Goal: Book appointment/travel/reservation

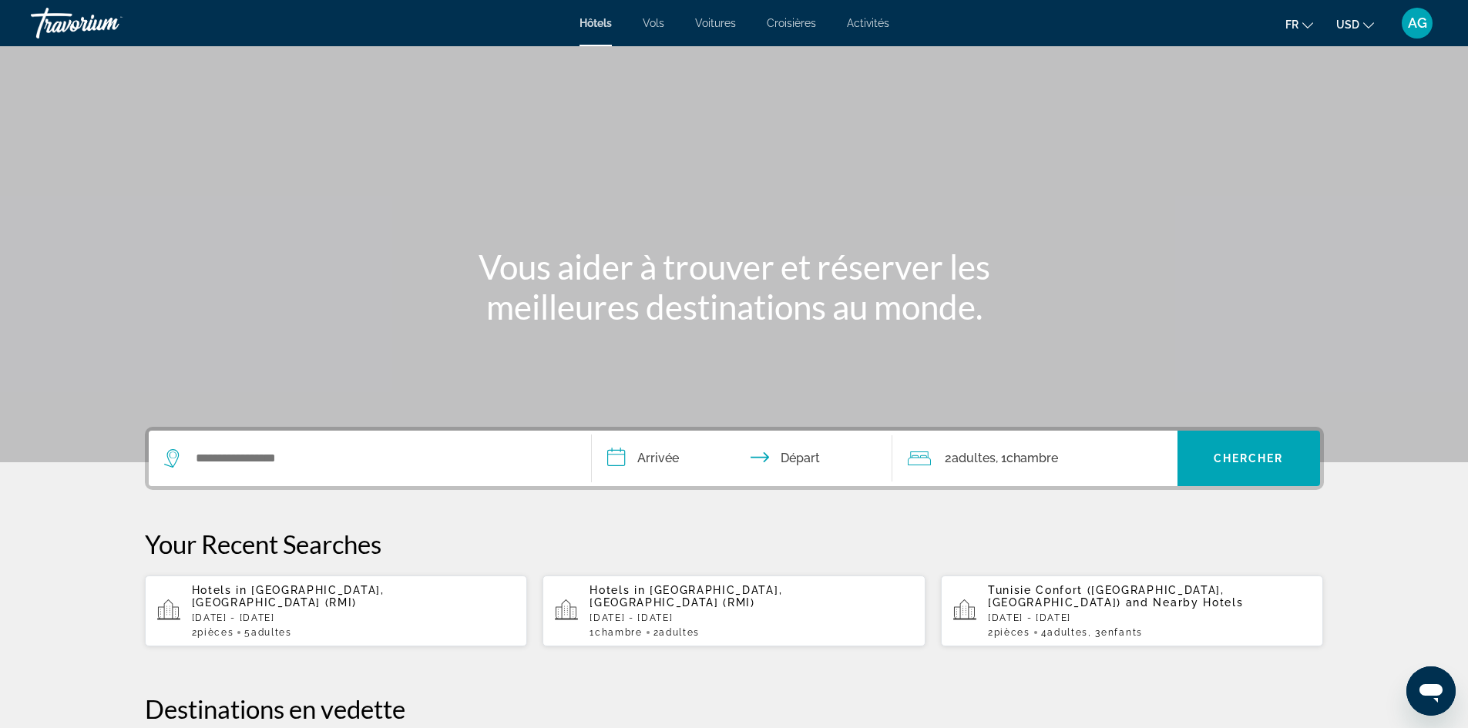
click at [329, 613] on p "[DATE] - [DATE]" at bounding box center [354, 618] width 324 height 11
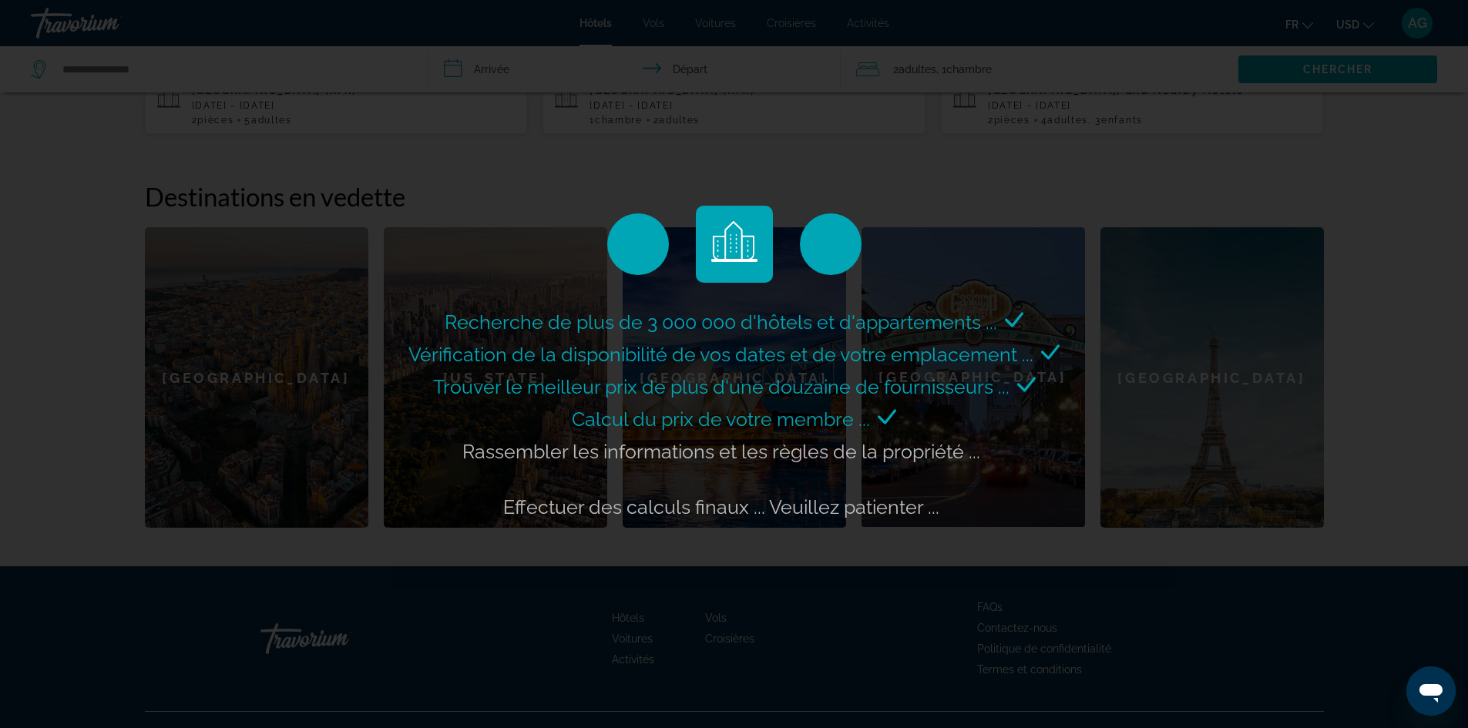
scroll to position [527, 0]
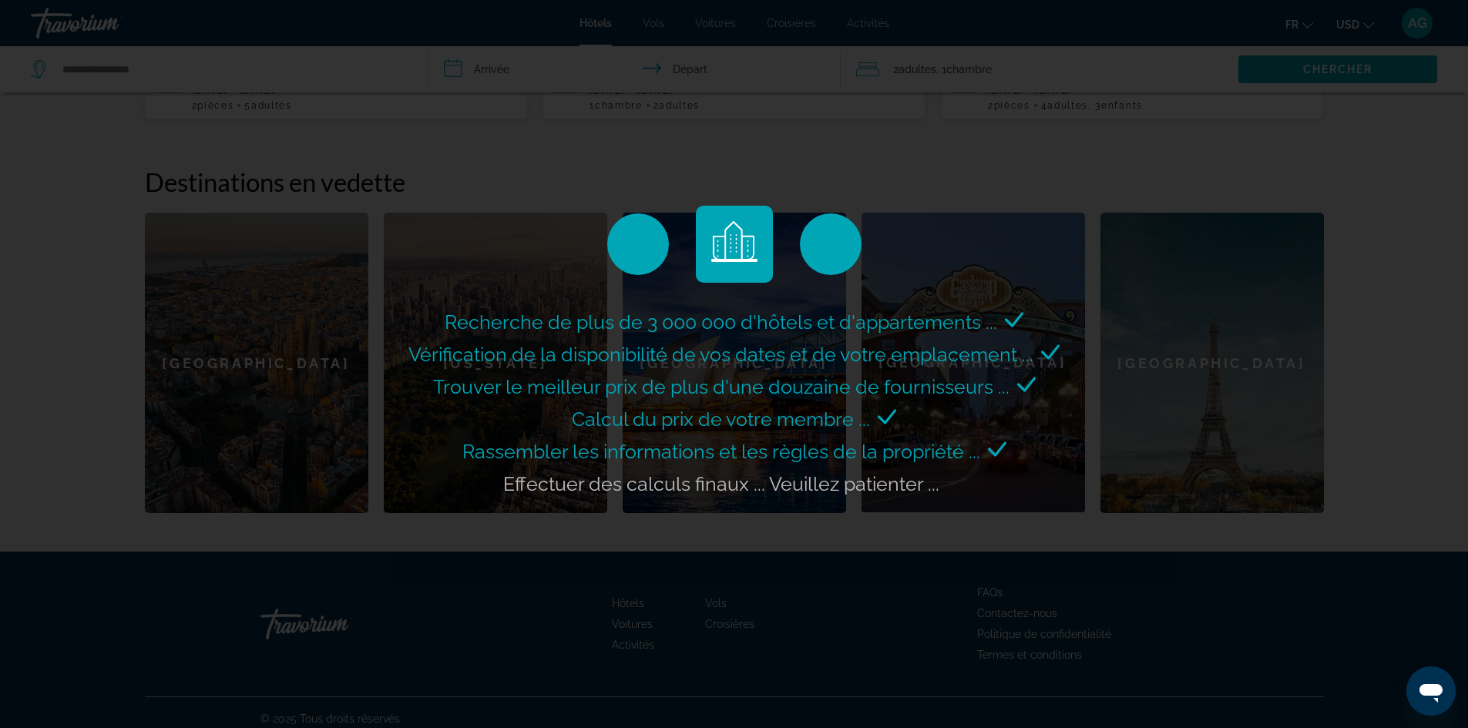
click at [503, 352] on span "Vérification de la disponibilité de vos dates et de votre emplacement ..." at bounding box center [720, 354] width 625 height 23
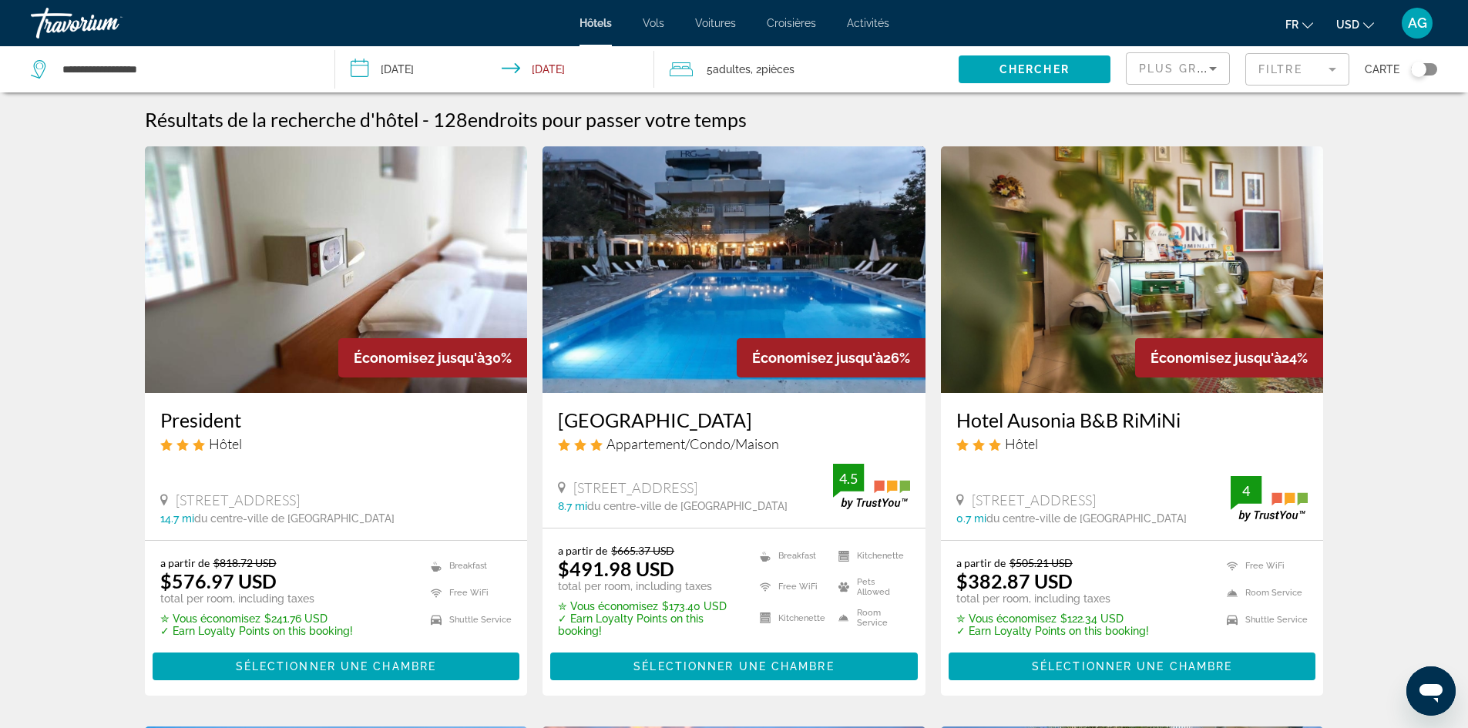
click at [728, 70] on span "Adultes" at bounding box center [732, 69] width 38 height 12
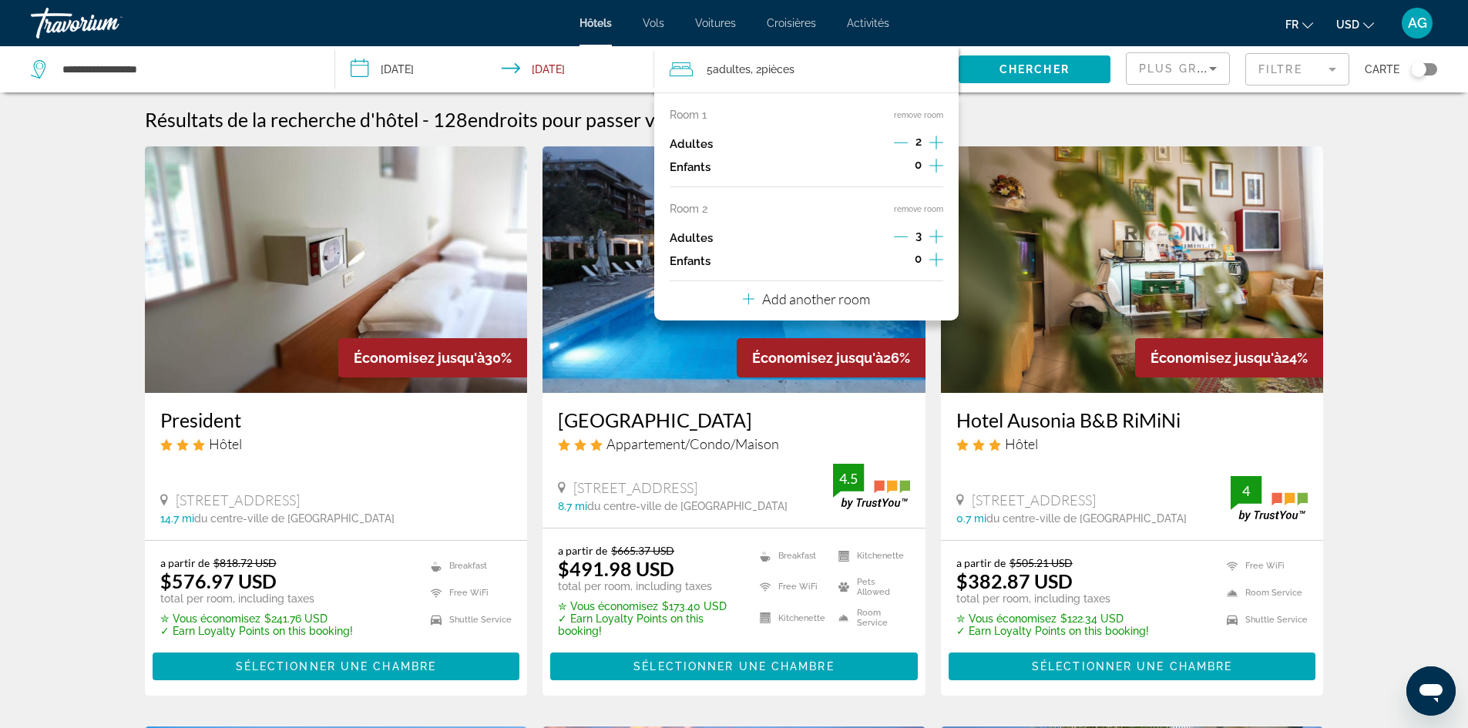
click at [1054, 112] on div "Résultats de la recherche d'hôtel - 128 endroits pour passer votre temps" at bounding box center [734, 119] width 1179 height 23
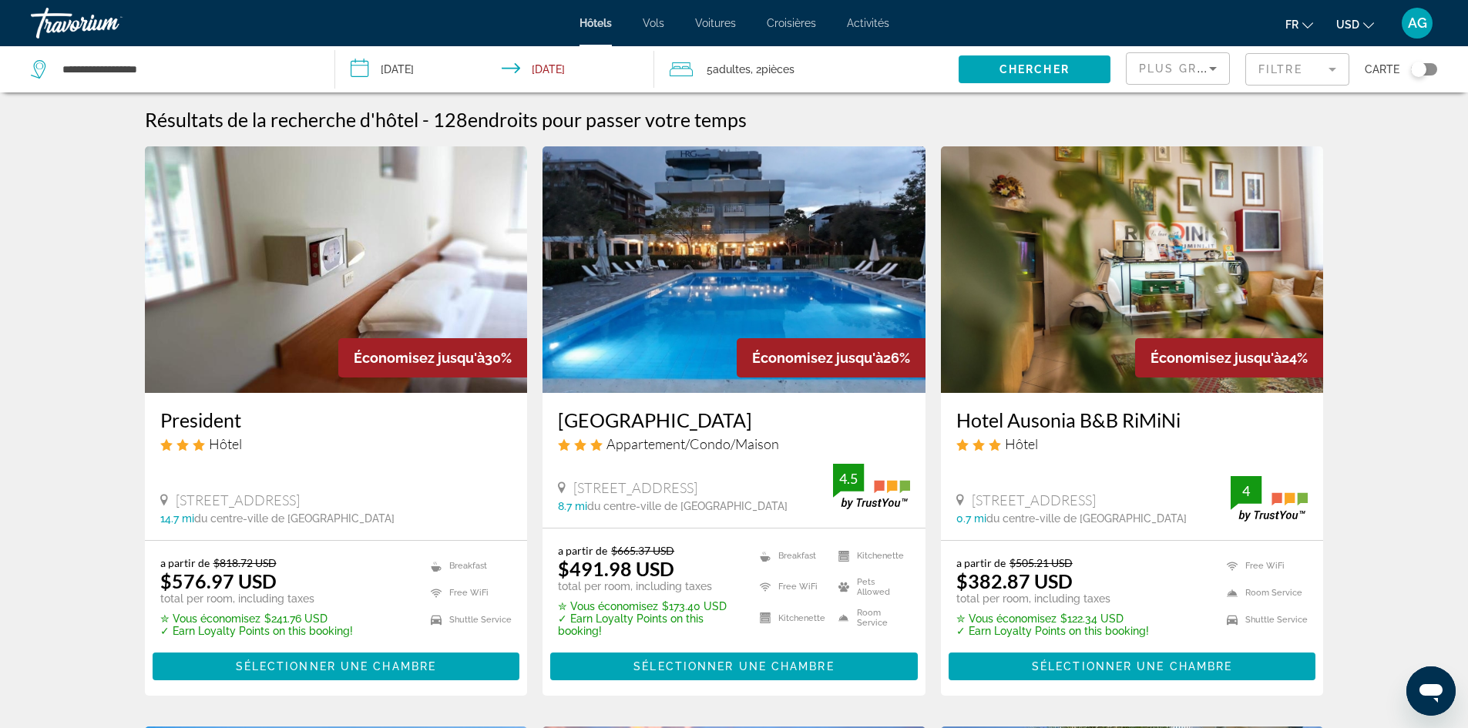
click at [713, 18] on span "Voitures" at bounding box center [715, 23] width 41 height 12
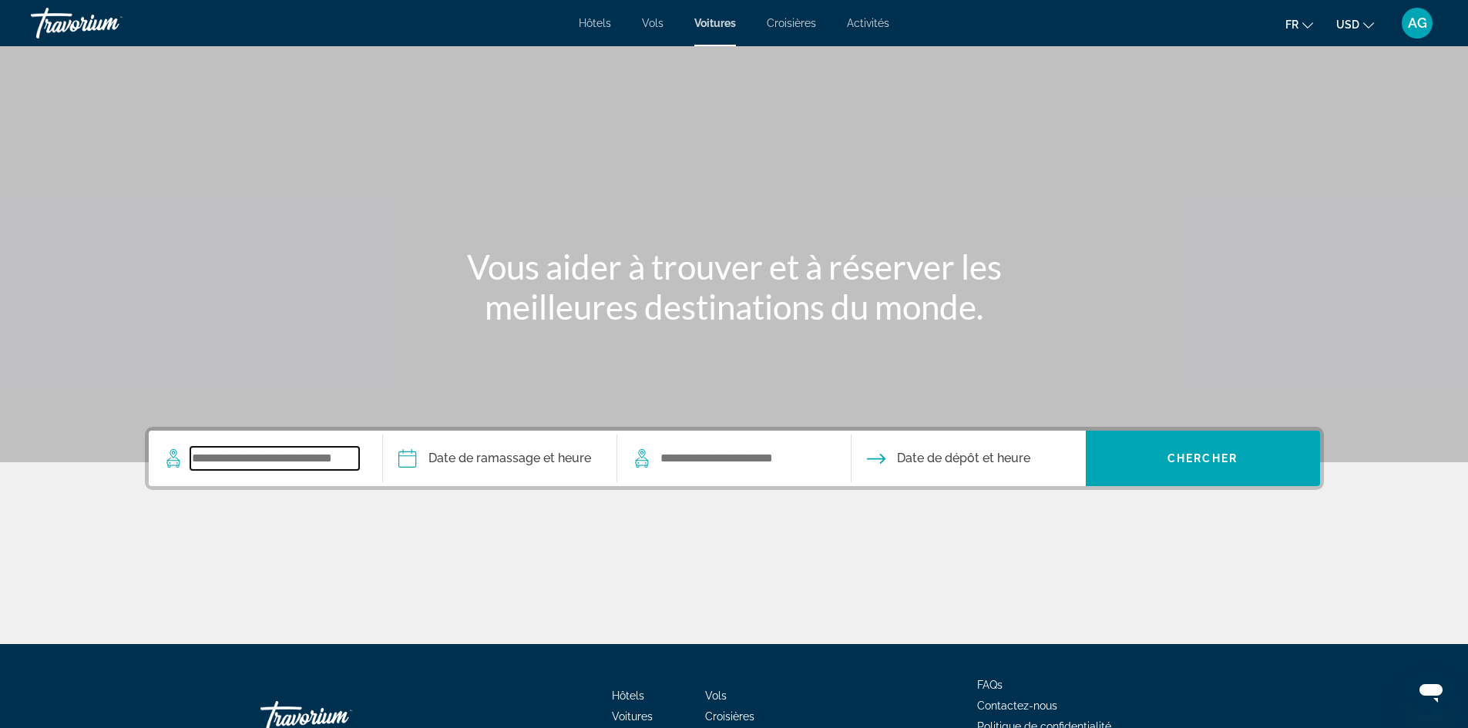
click at [297, 461] on input "Search widget" at bounding box center [274, 458] width 169 height 23
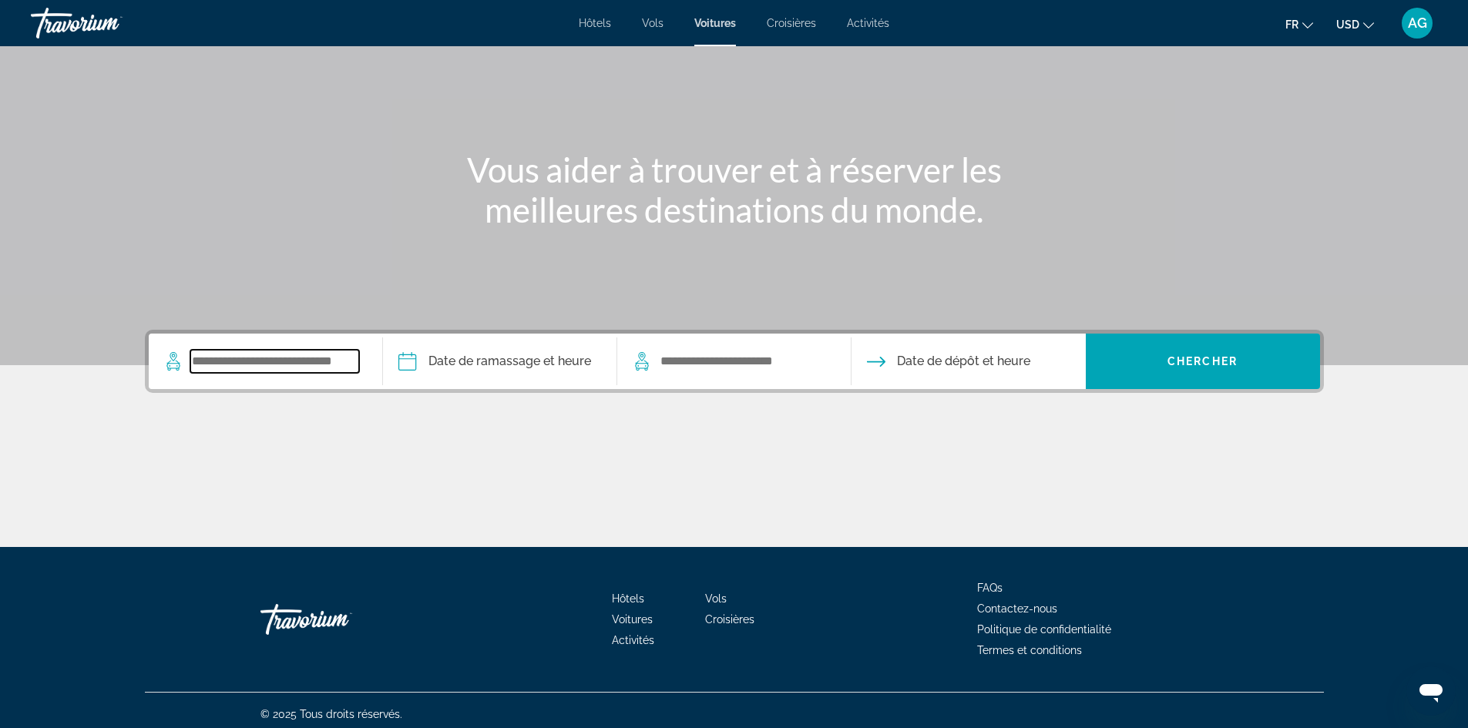
scroll to position [105, 0]
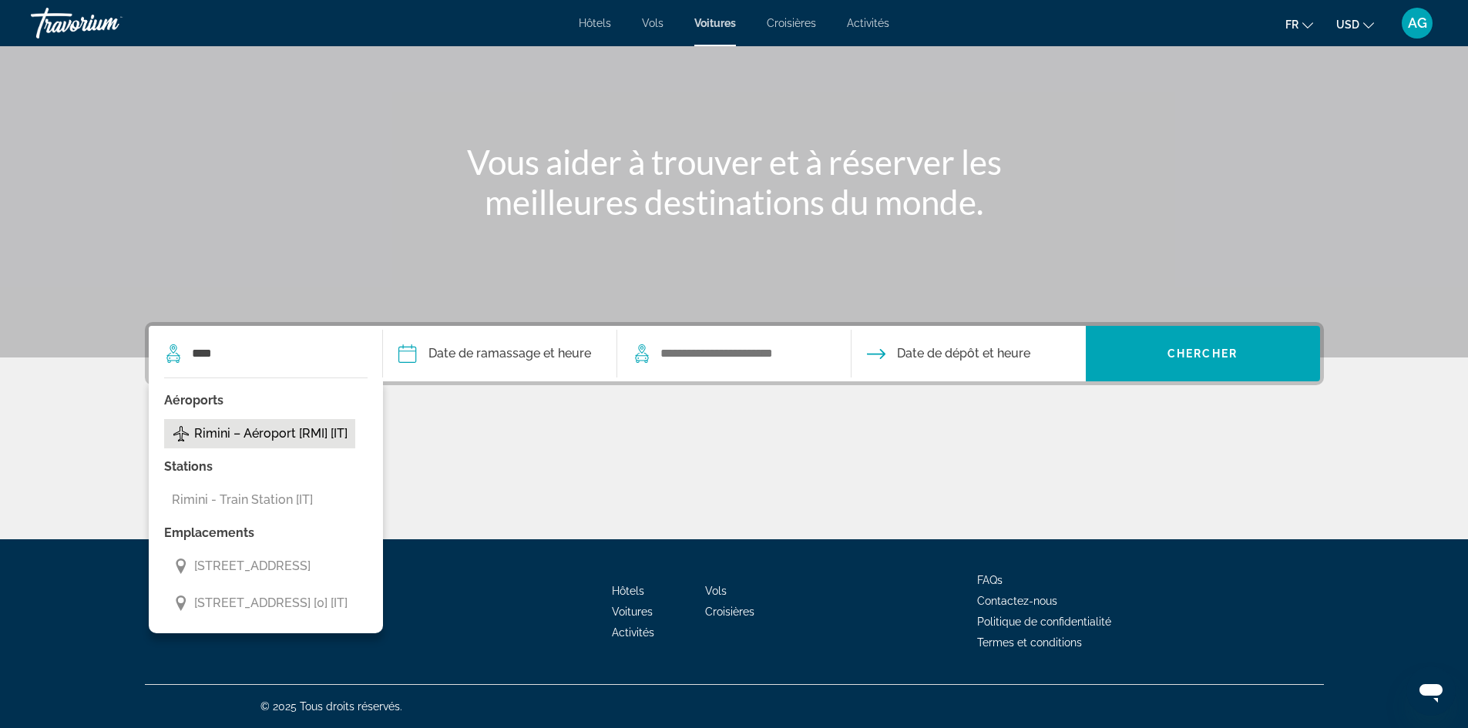
click at [284, 430] on span "Rimini – Aéroport [RMI] [IT]" at bounding box center [270, 434] width 153 height 22
type input "**********"
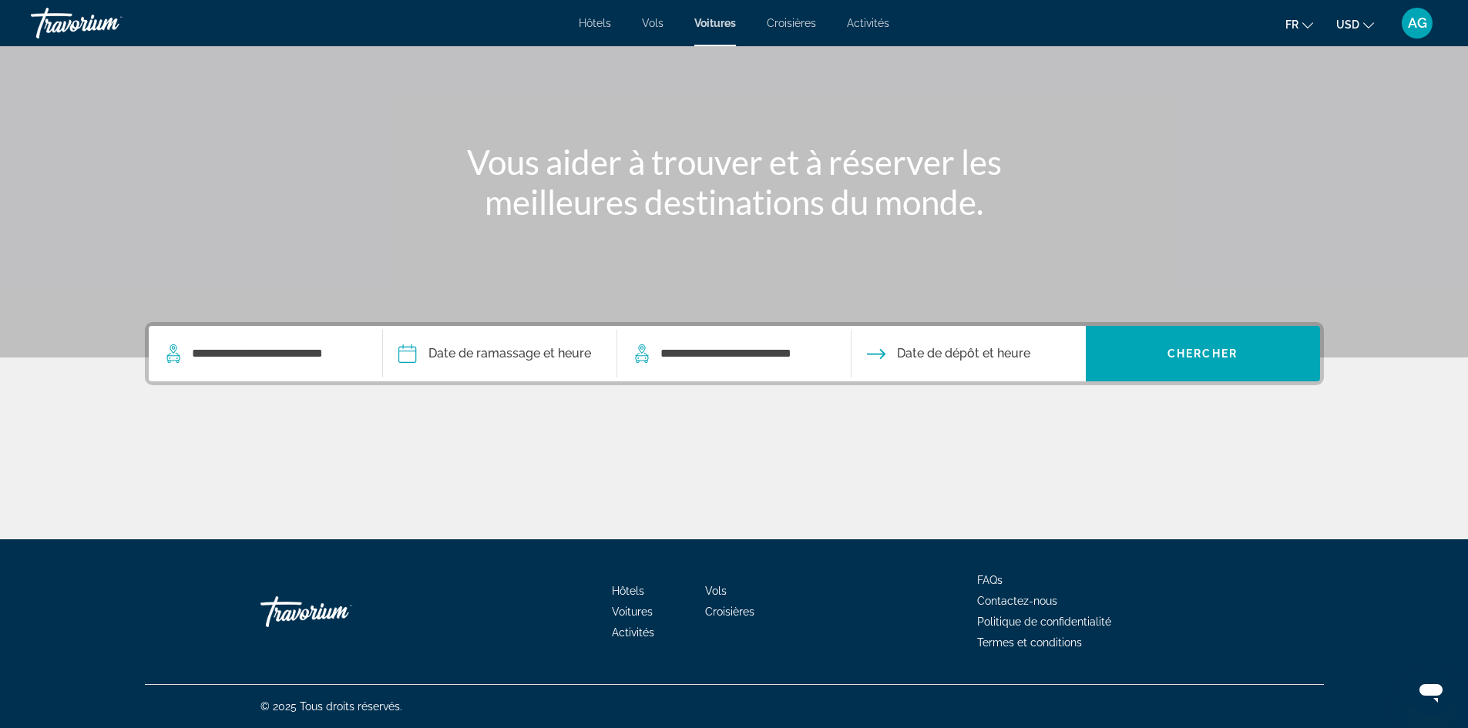
click at [534, 348] on input "Pickup date" at bounding box center [499, 356] width 240 height 60
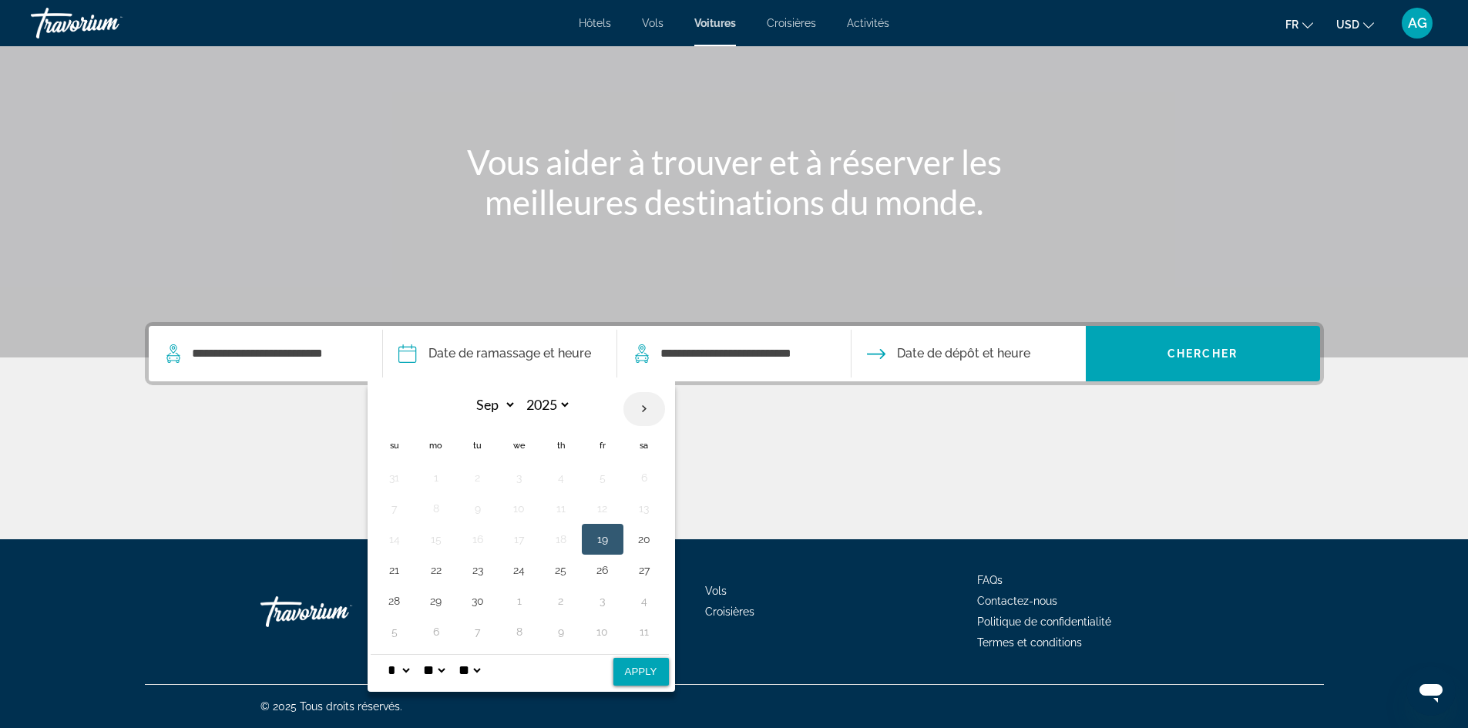
click at [649, 405] on th "Next month" at bounding box center [644, 409] width 42 height 34
click at [648, 405] on th "Next month" at bounding box center [644, 409] width 42 height 34
select select "*"
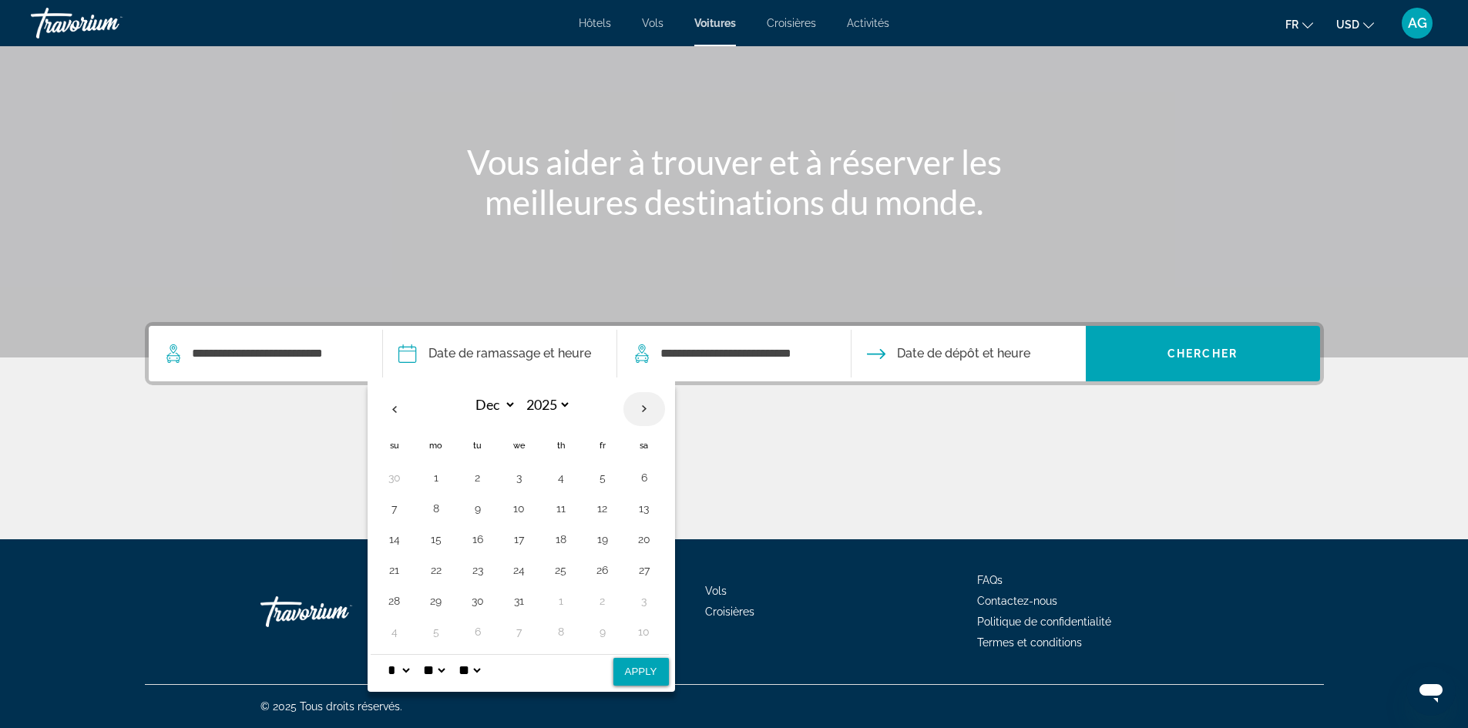
select select "****"
click at [648, 405] on th "Next month" at bounding box center [644, 409] width 42 height 34
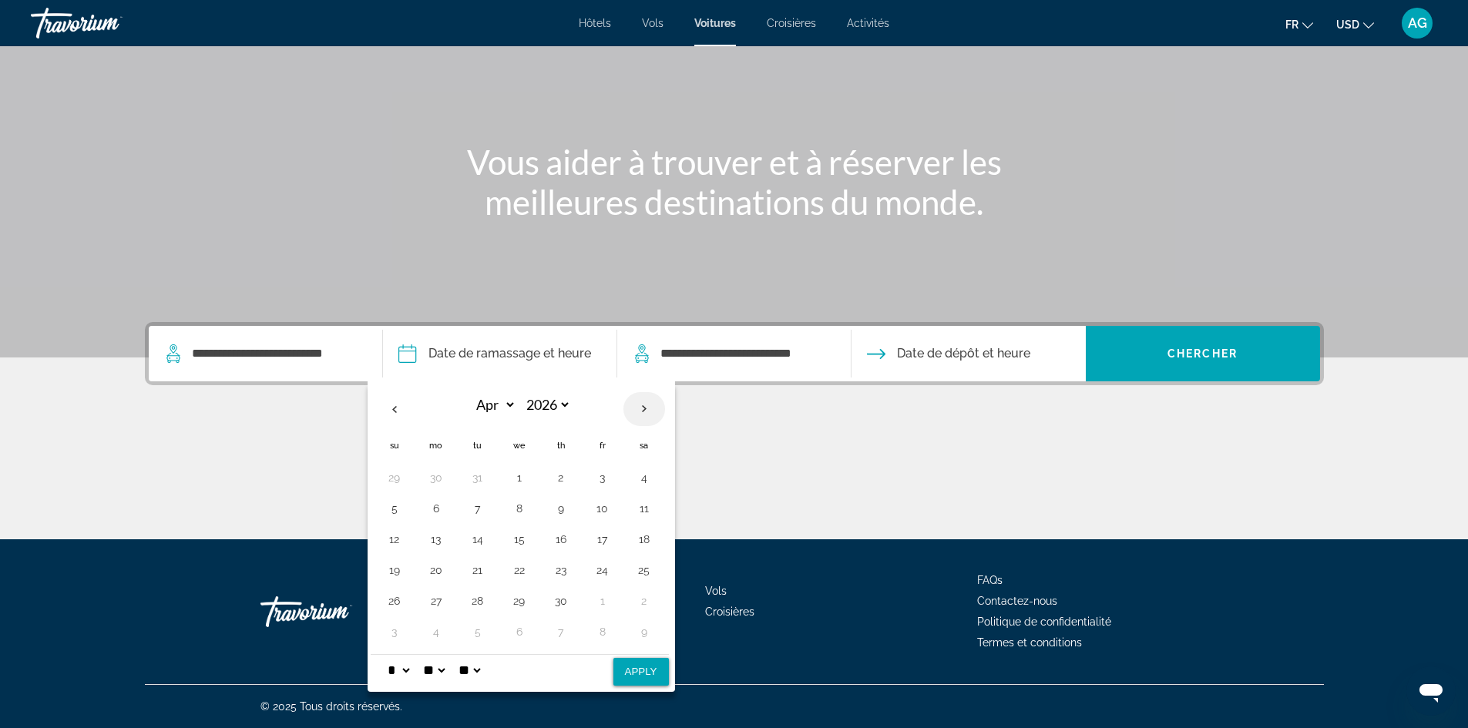
click at [648, 405] on th "Next month" at bounding box center [644, 409] width 42 height 34
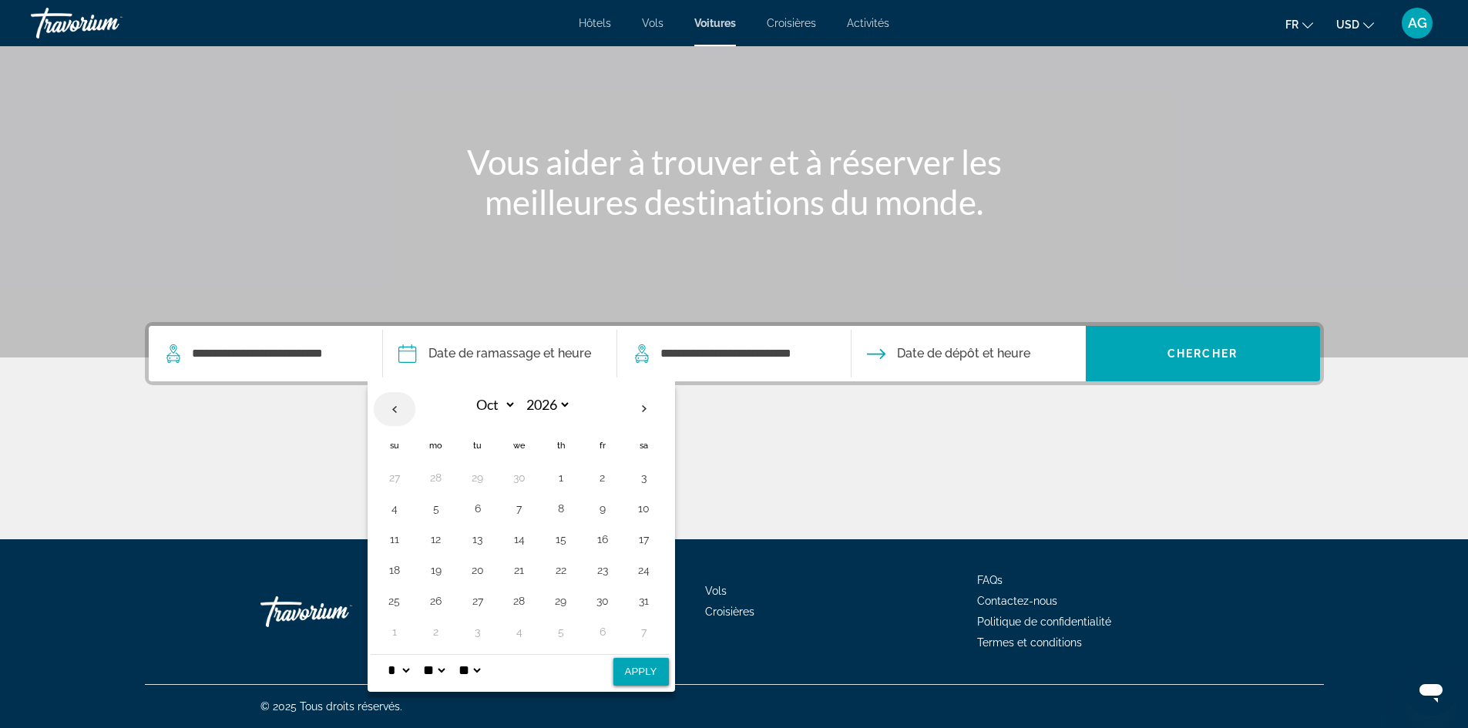
click at [397, 401] on th "Previous month" at bounding box center [395, 409] width 42 height 34
select select "*"
click at [394, 504] on button "6" at bounding box center [394, 509] width 25 height 22
click at [639, 511] on button "12" at bounding box center [644, 509] width 25 height 22
click at [393, 503] on button "6" at bounding box center [394, 509] width 25 height 22
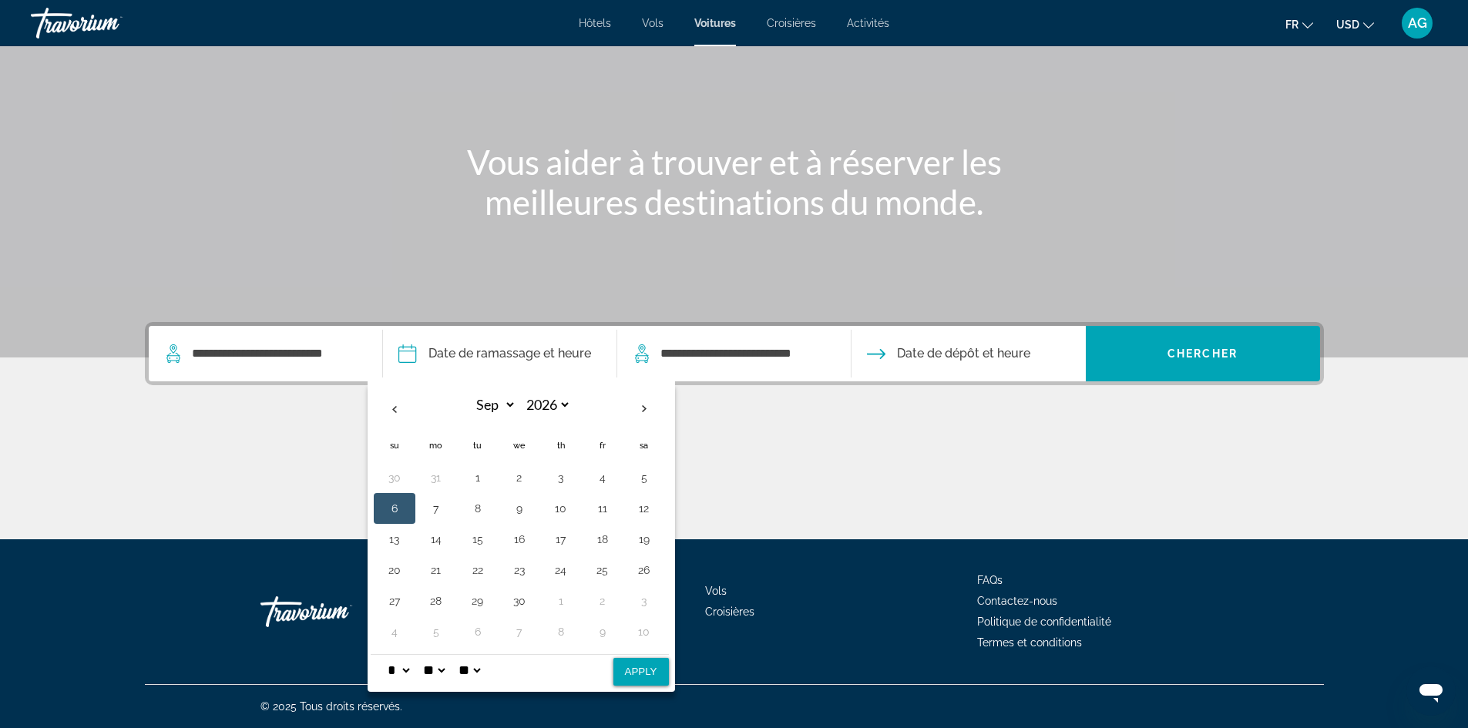
click at [868, 442] on div "Main content" at bounding box center [734, 482] width 1179 height 116
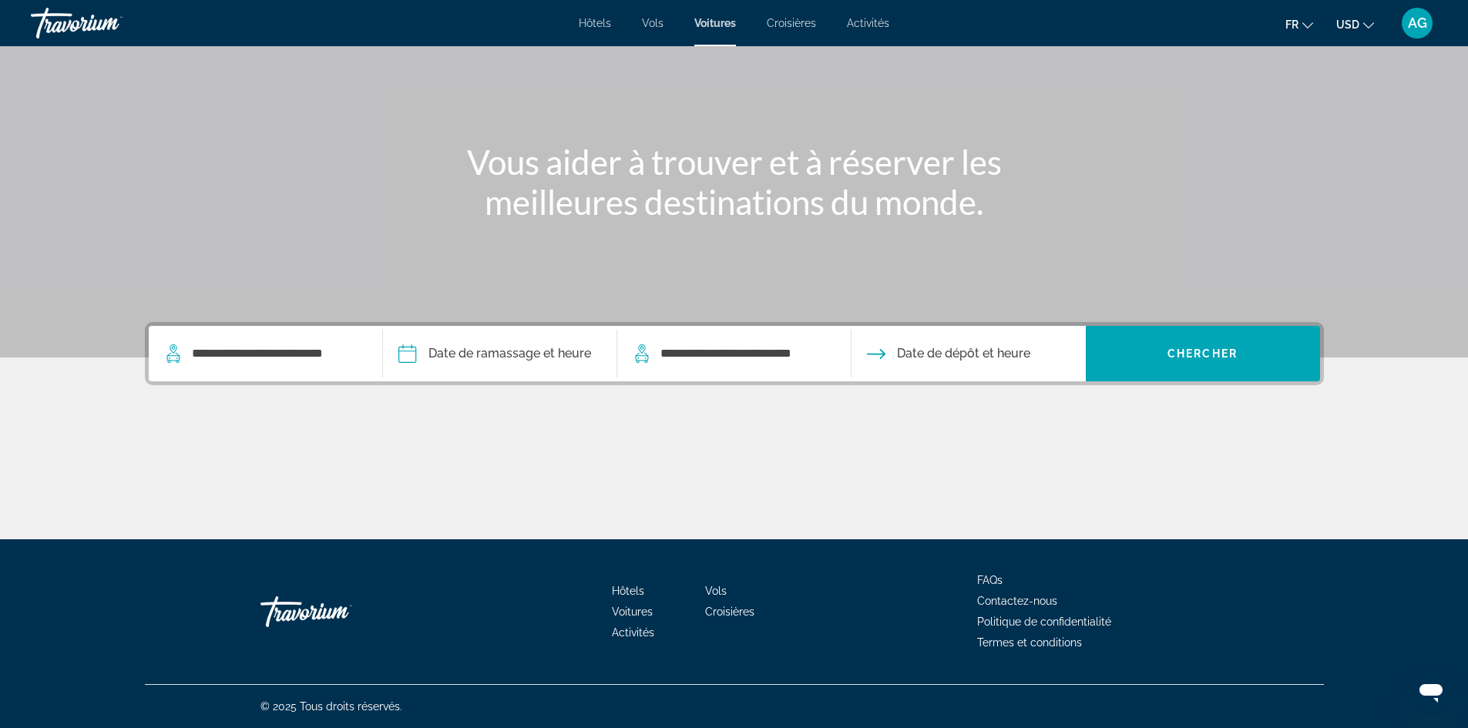
click at [988, 367] on button "Date de dépôt et heure" at bounding box center [948, 353] width 163 height 55
click at [965, 351] on span "Date de dépôt et heure" at bounding box center [963, 354] width 133 height 22
click at [575, 358] on input "Pickup date" at bounding box center [499, 356] width 240 height 60
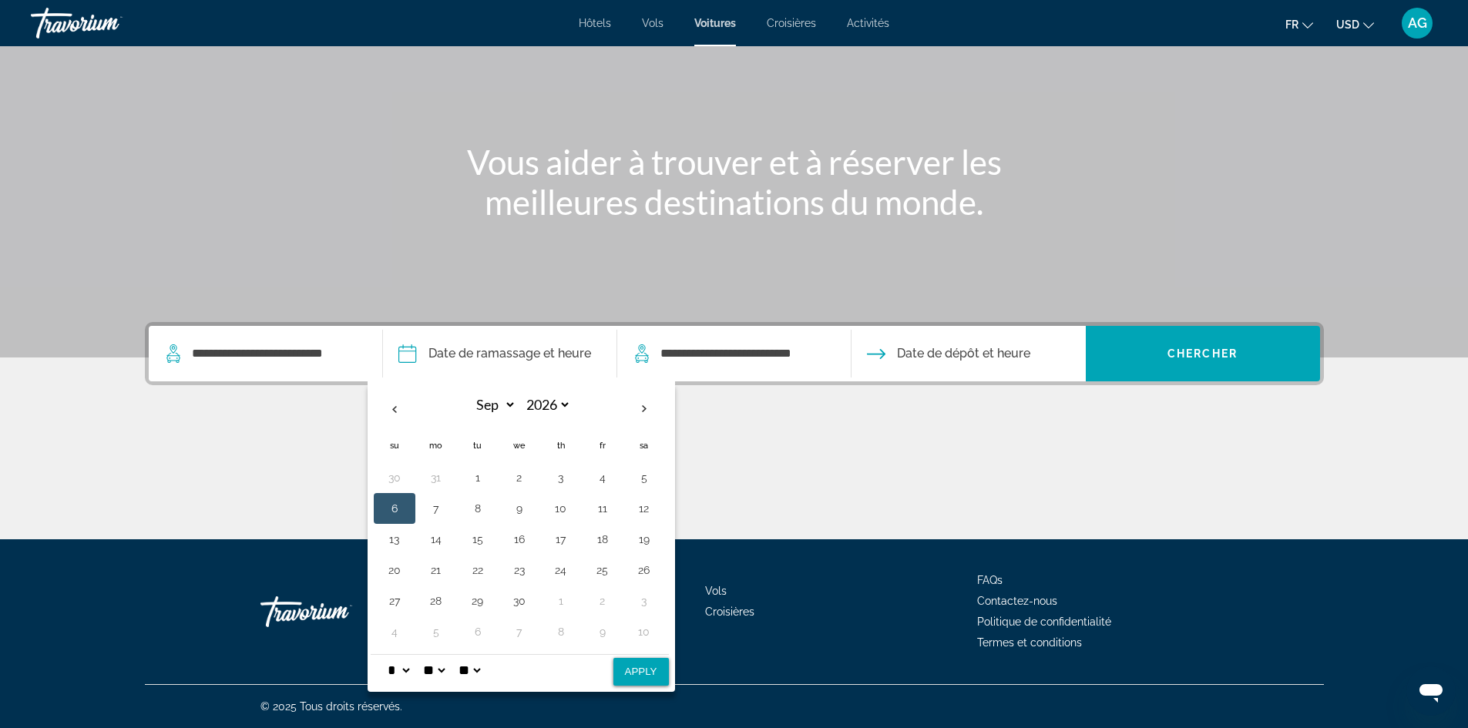
click at [393, 506] on button "6" at bounding box center [394, 509] width 25 height 22
click at [630, 671] on button "Apply" at bounding box center [640, 672] width 55 height 28
type input "**********"
select select "*"
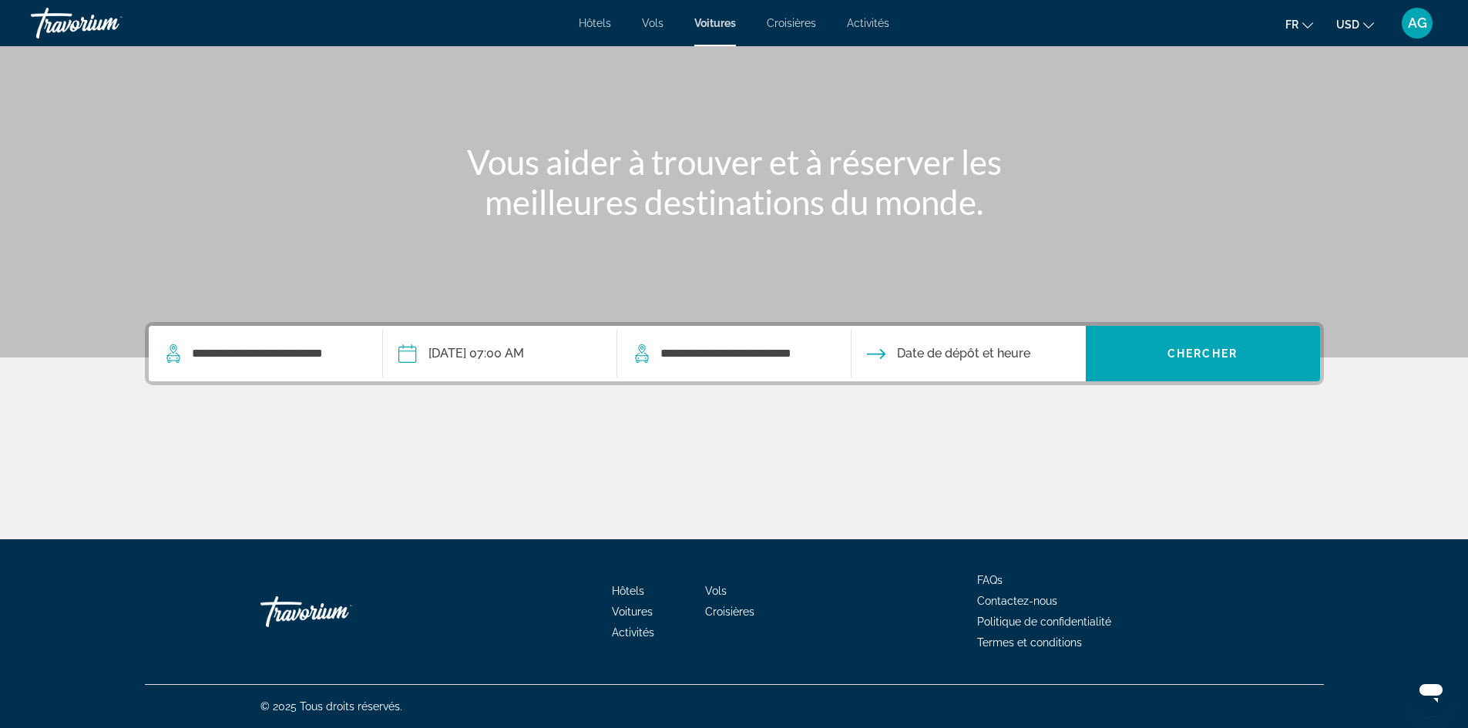
click at [950, 370] on input "Drop-off date" at bounding box center [968, 356] width 240 height 60
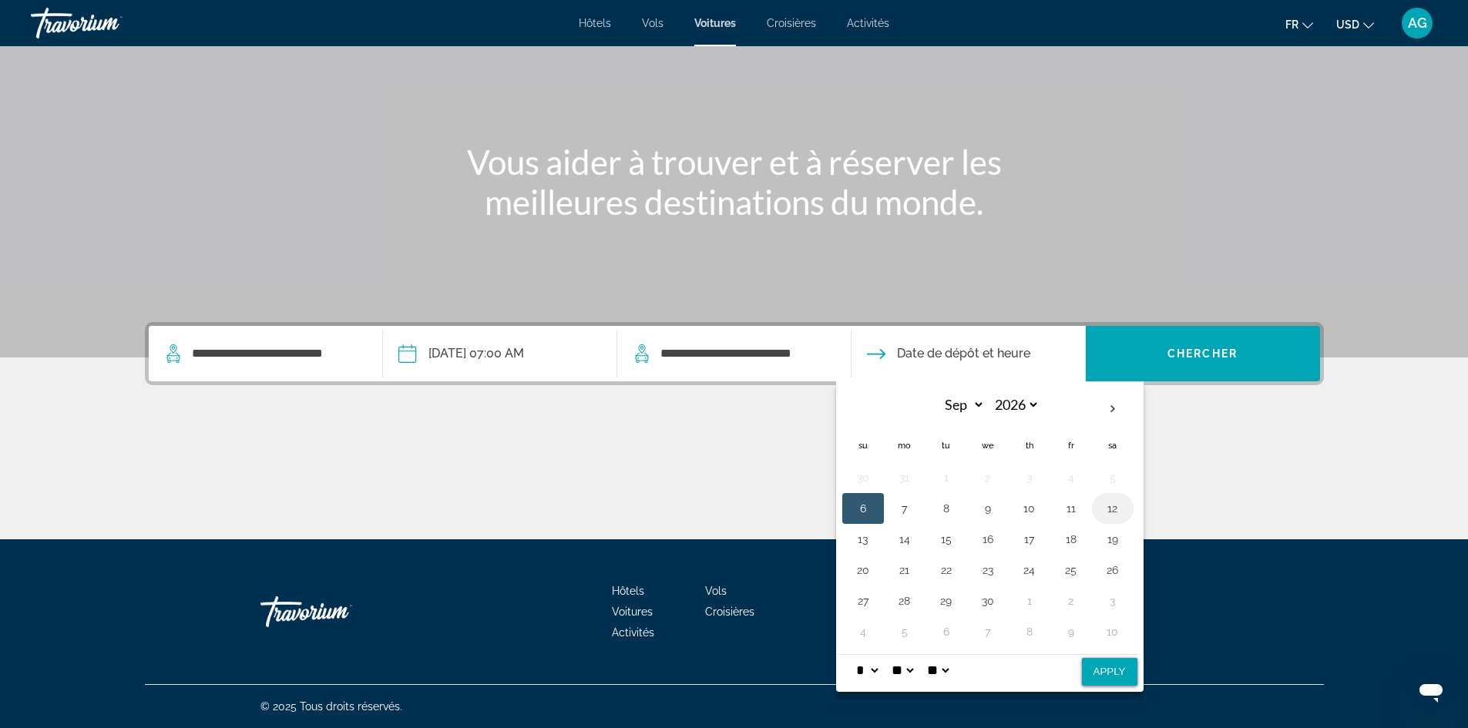
click at [1108, 506] on button "12" at bounding box center [1112, 509] width 25 height 22
click at [1119, 680] on button "Apply" at bounding box center [1109, 672] width 55 height 28
type input "**********"
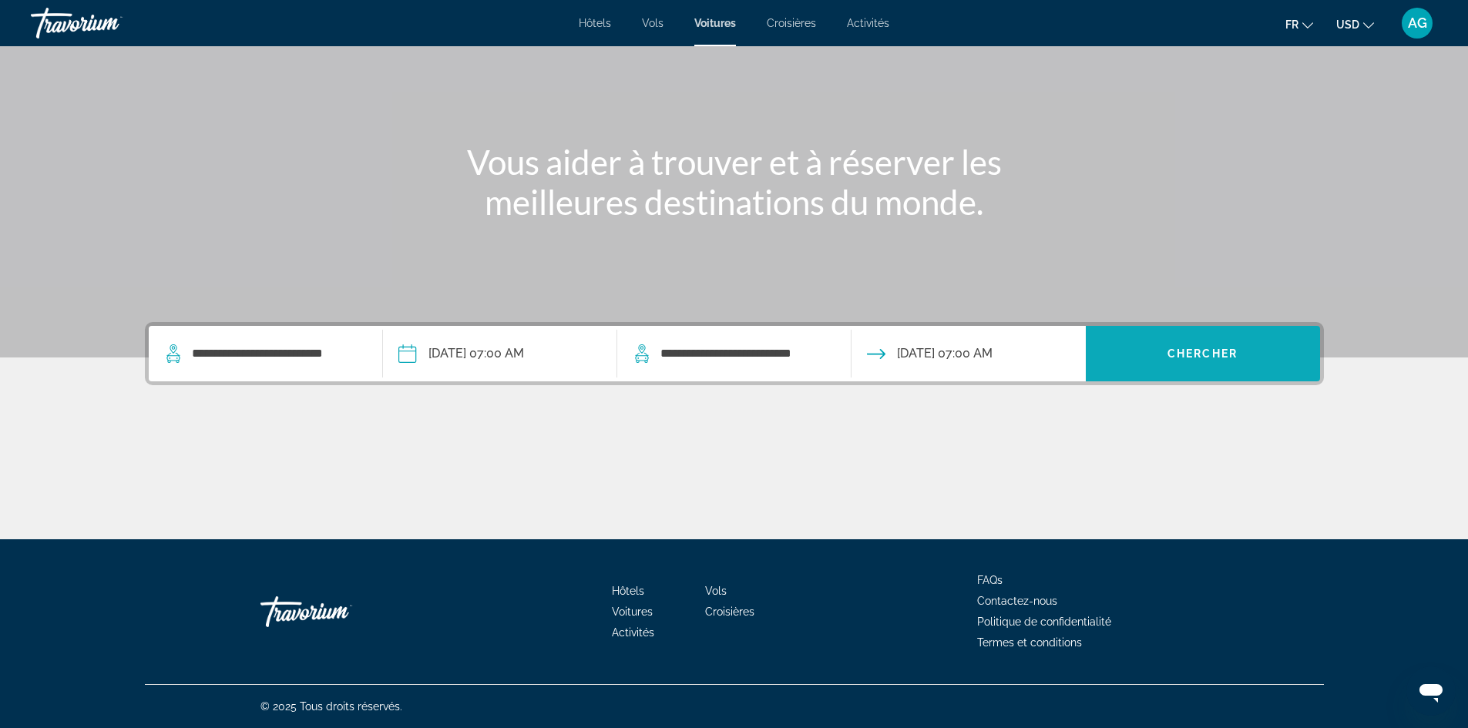
click at [1174, 356] on span "Chercher" at bounding box center [1202, 354] width 70 height 12
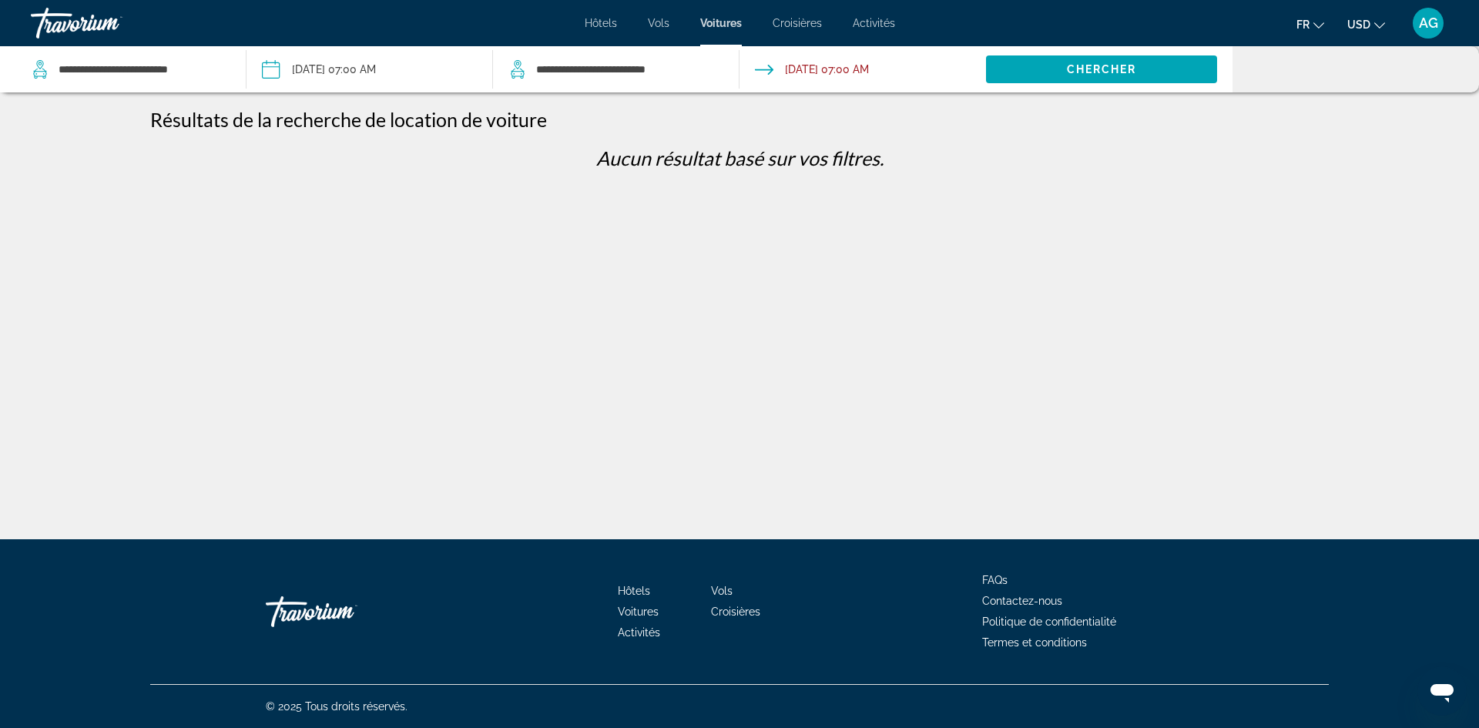
click at [653, 22] on span "Vols" at bounding box center [659, 23] width 22 height 12
